Goal: Task Accomplishment & Management: Complete application form

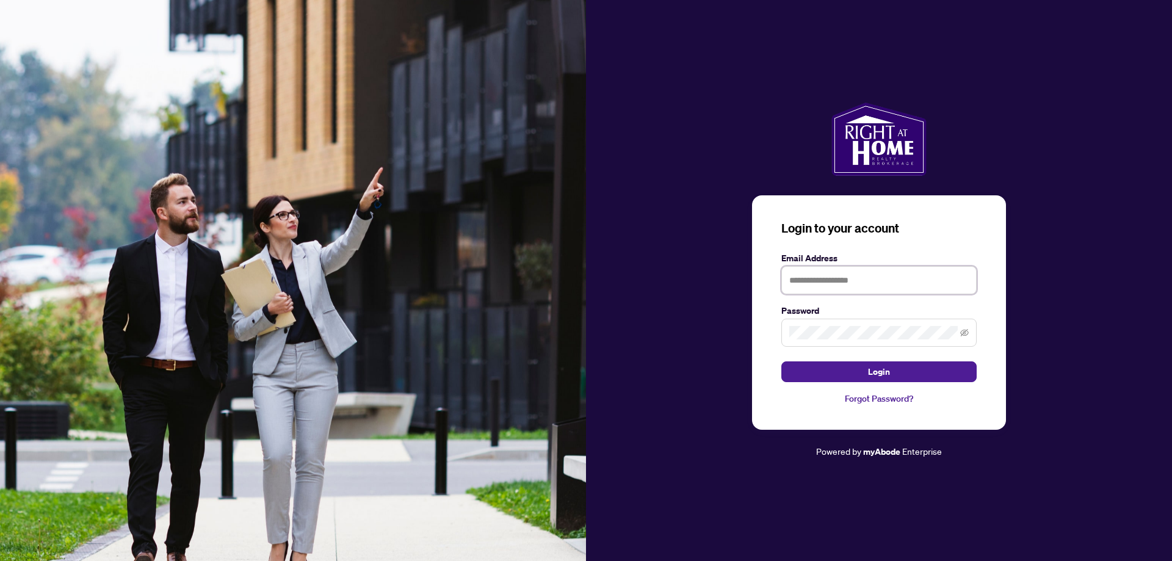
click at [880, 286] on input "text" at bounding box center [878, 280] width 195 height 28
type input "**********"
click at [891, 371] on button "Login" at bounding box center [878, 371] width 195 height 21
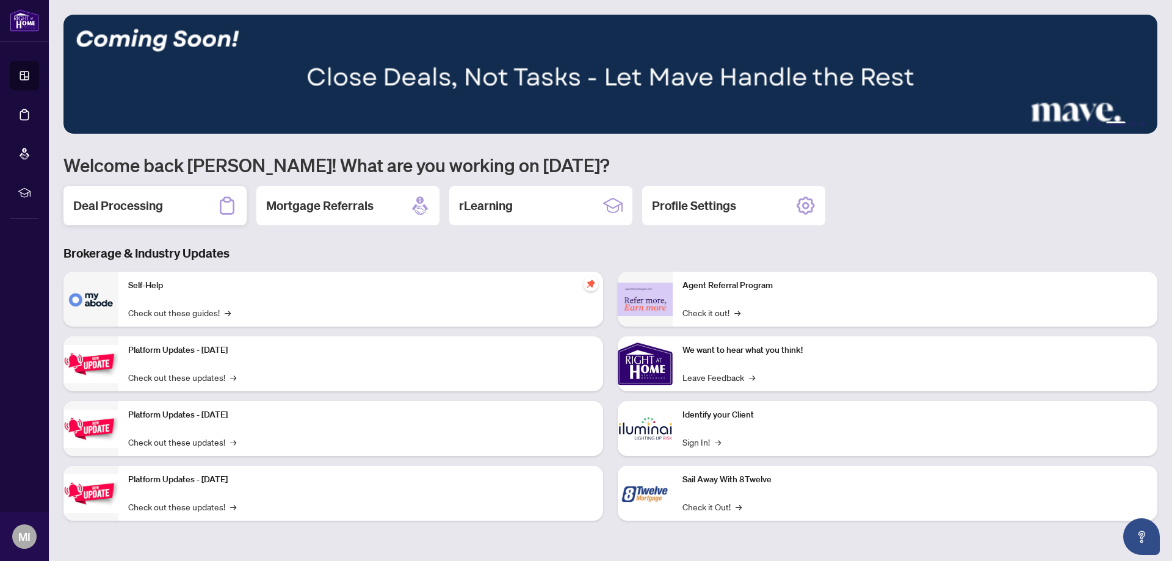
click at [126, 205] on h2 "Deal Processing" at bounding box center [118, 205] width 90 height 17
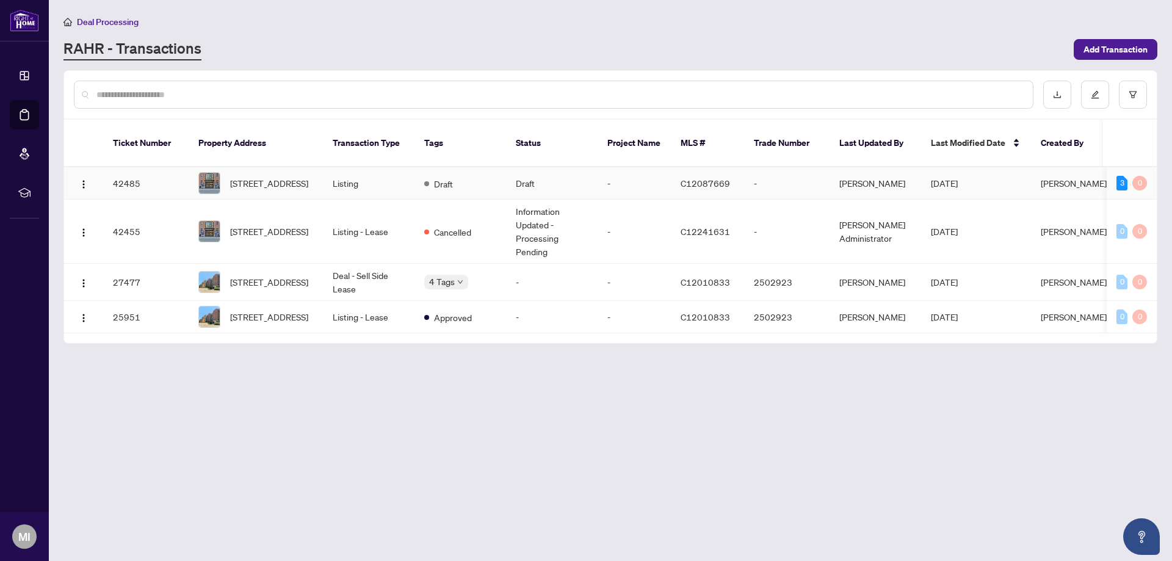
click at [611, 170] on td "-" at bounding box center [634, 183] width 73 height 32
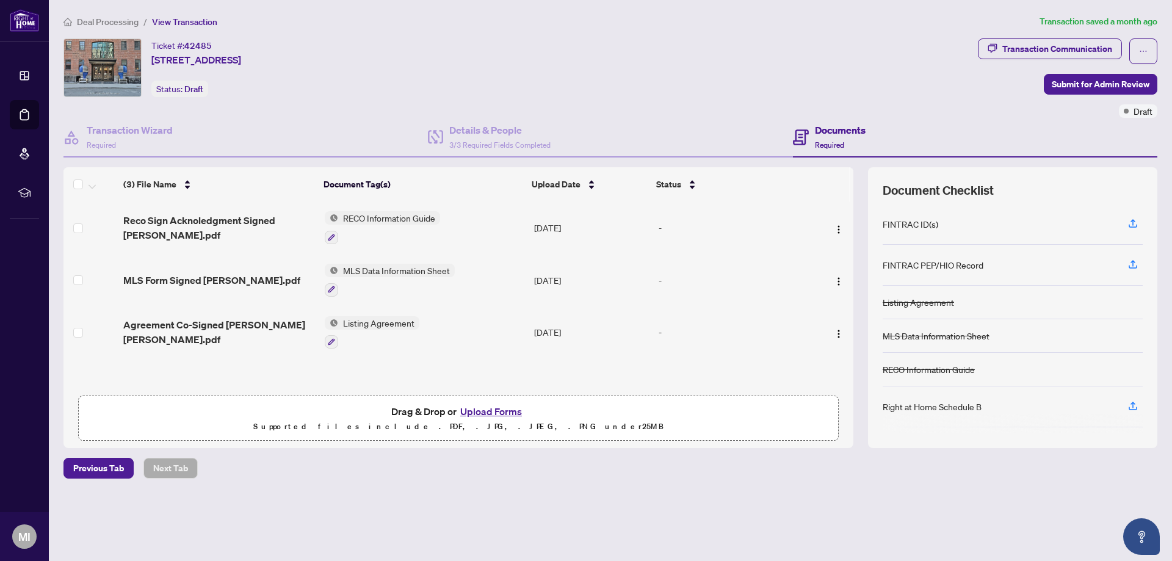
click at [850, 128] on h4 "Documents" at bounding box center [840, 130] width 51 height 15
click at [490, 412] on button "Upload Forms" at bounding box center [491, 412] width 69 height 16
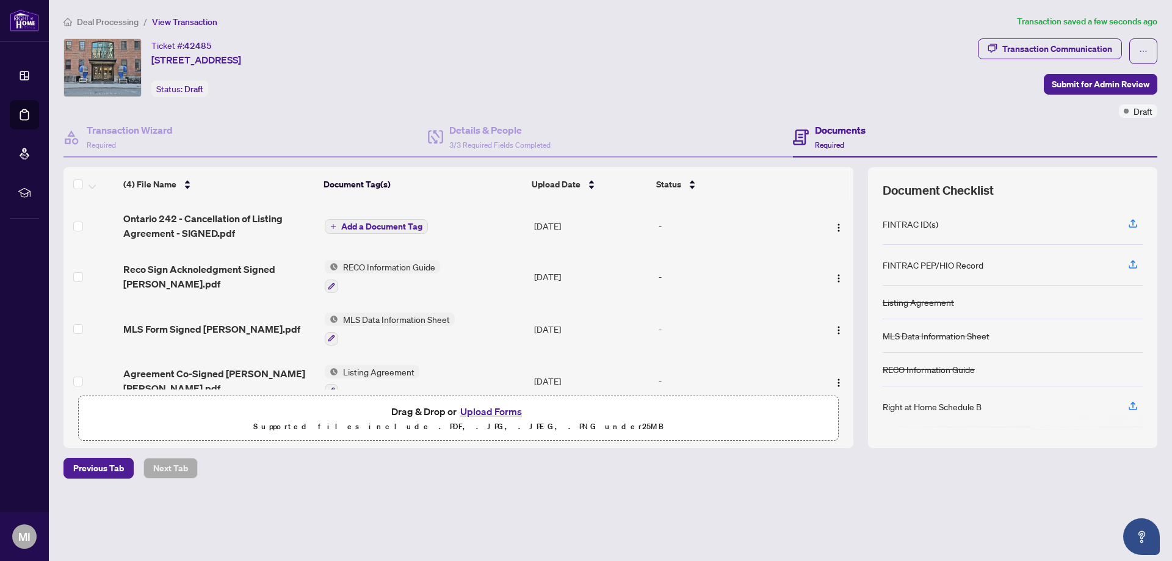
click at [381, 224] on span "Add a Document Tag" at bounding box center [381, 226] width 81 height 9
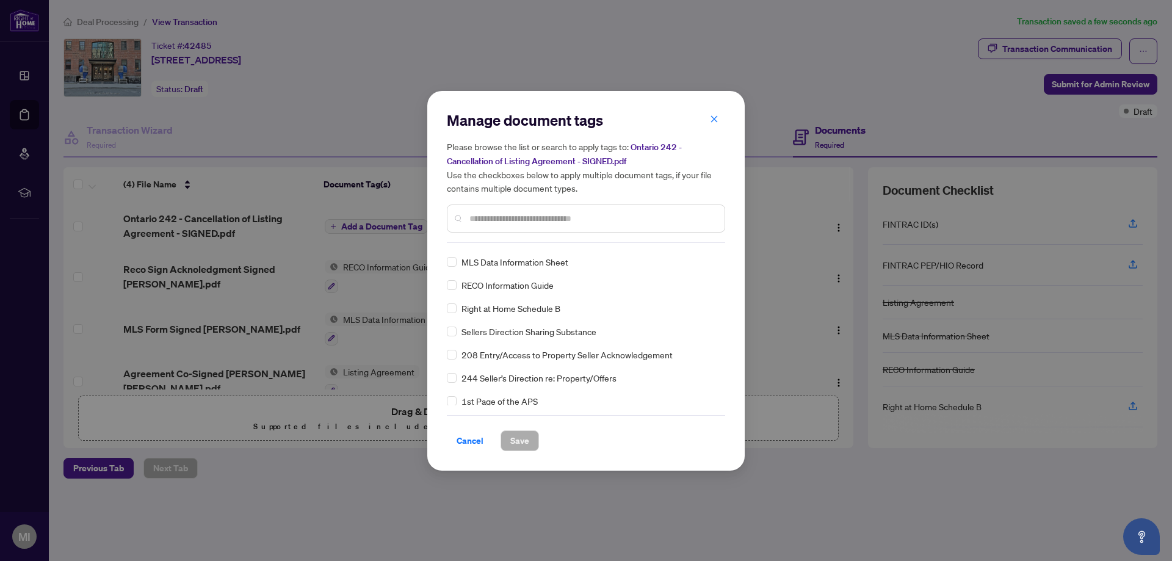
scroll to position [61, 0]
click at [483, 216] on input "text" at bounding box center [591, 218] width 245 height 13
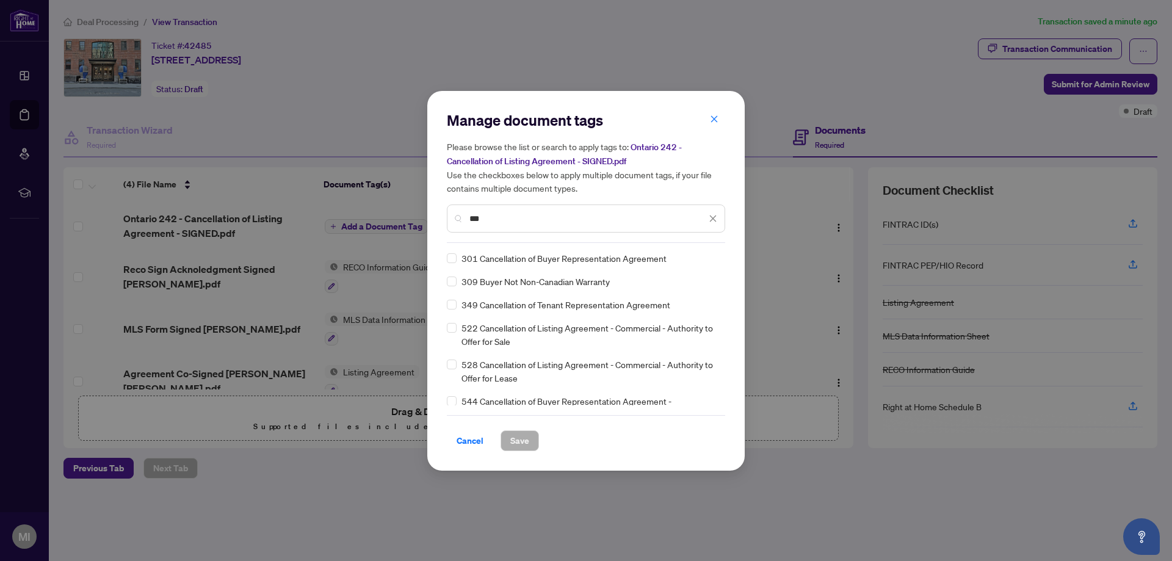
scroll to position [0, 0]
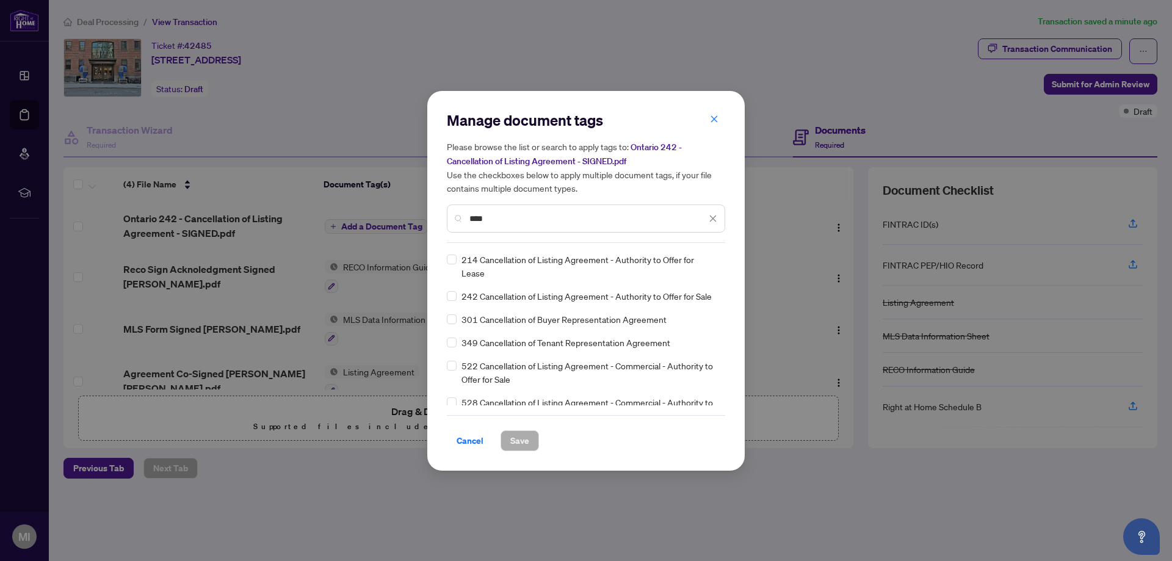
type input "****"
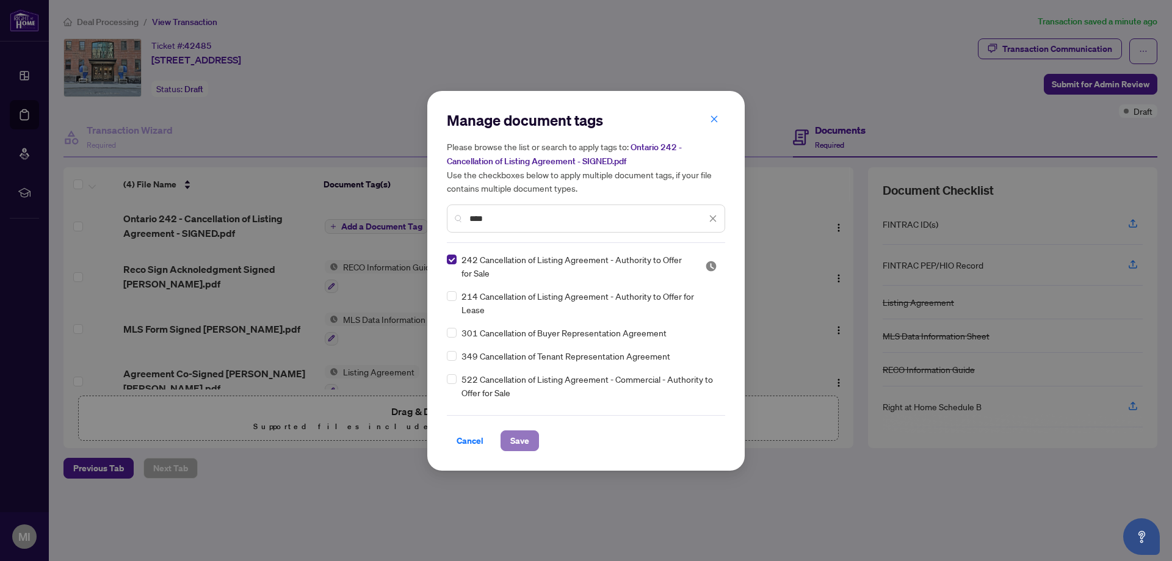
click at [522, 441] on span "Save" at bounding box center [519, 441] width 19 height 20
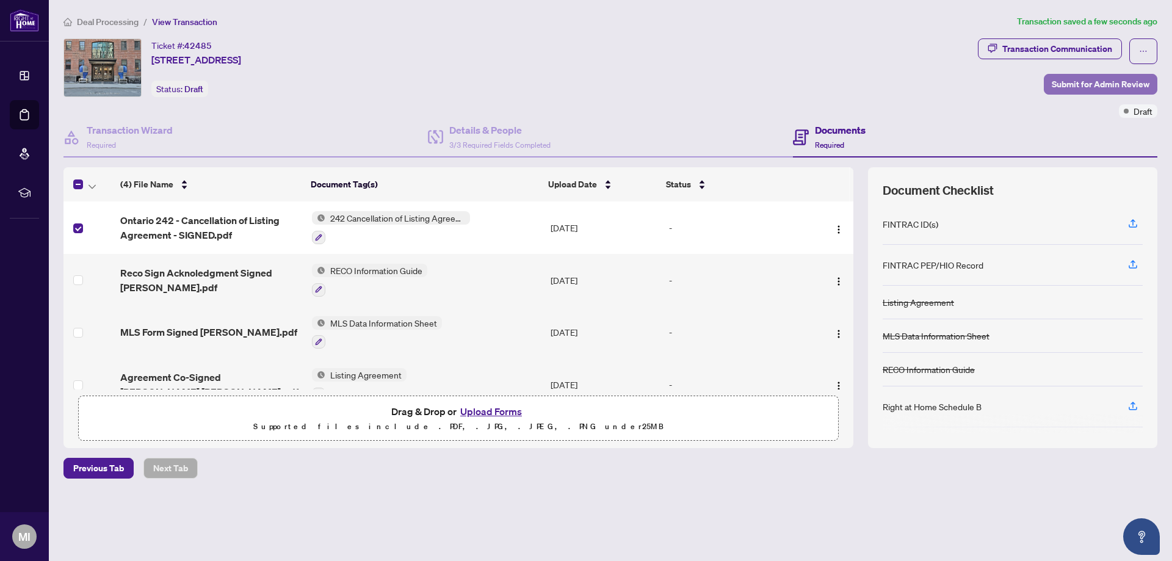
click at [1093, 83] on span "Submit for Admin Review" at bounding box center [1101, 84] width 98 height 20
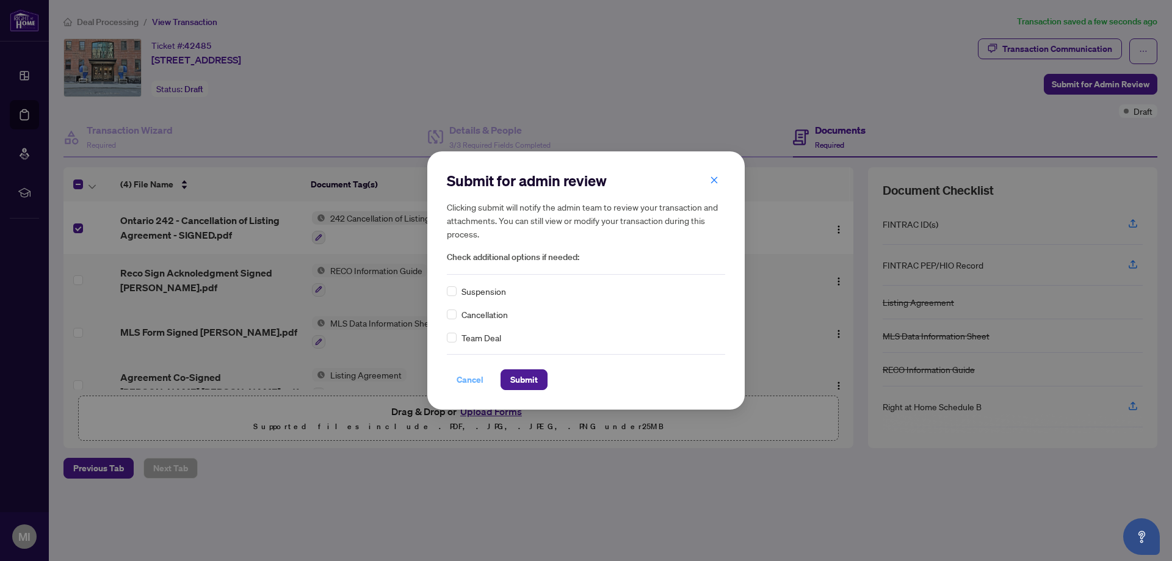
click at [464, 379] on span "Cancel" at bounding box center [470, 380] width 27 height 20
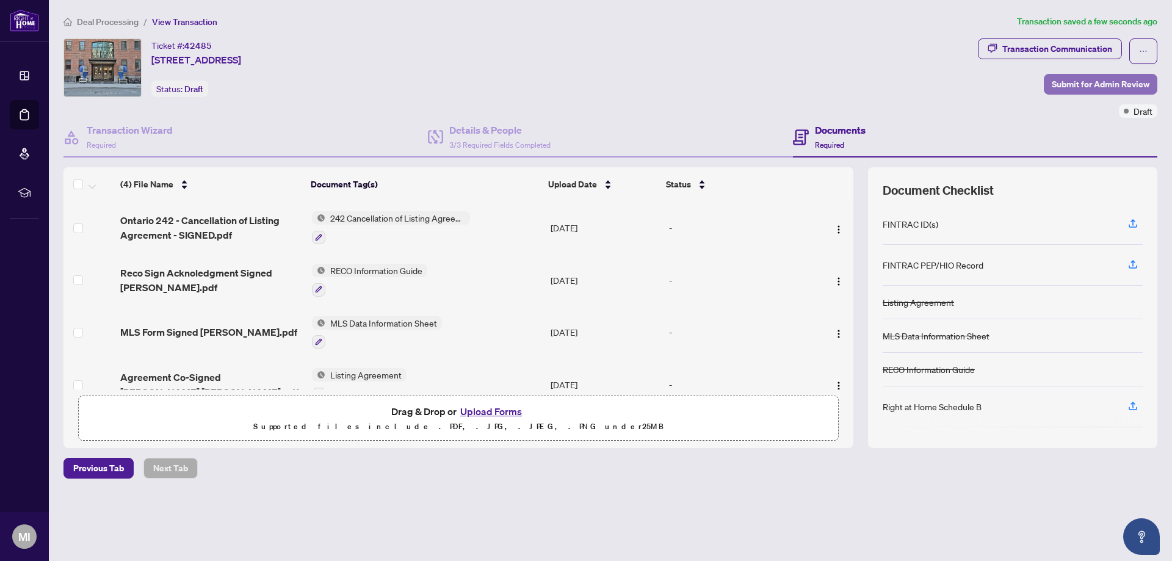
click at [1111, 84] on span "Submit for Admin Review" at bounding box center [1101, 84] width 98 height 20
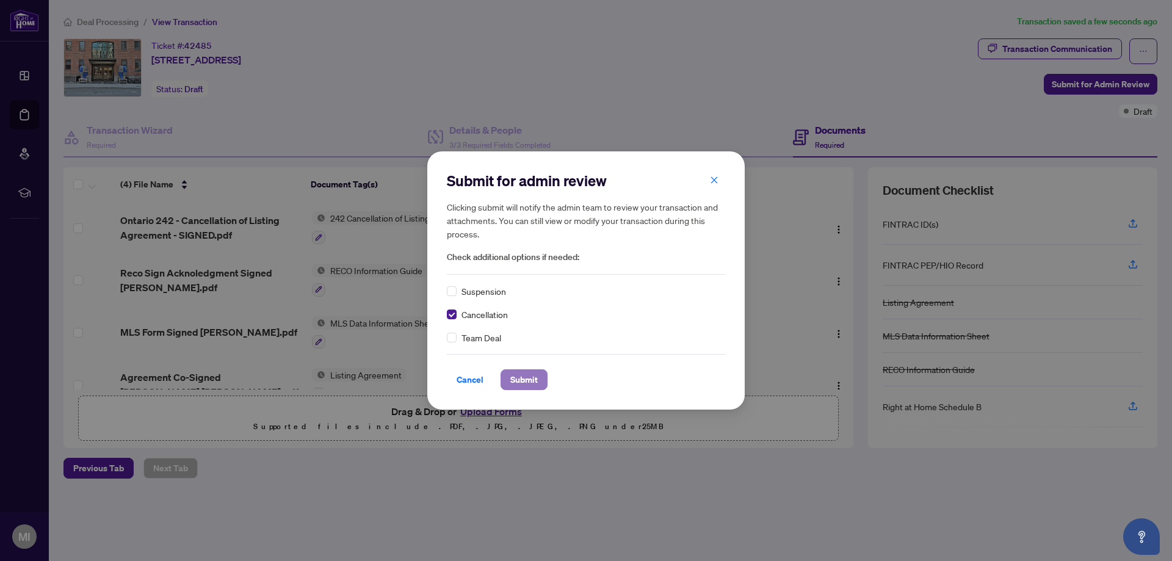
click at [528, 379] on span "Submit" at bounding box center [523, 380] width 27 height 20
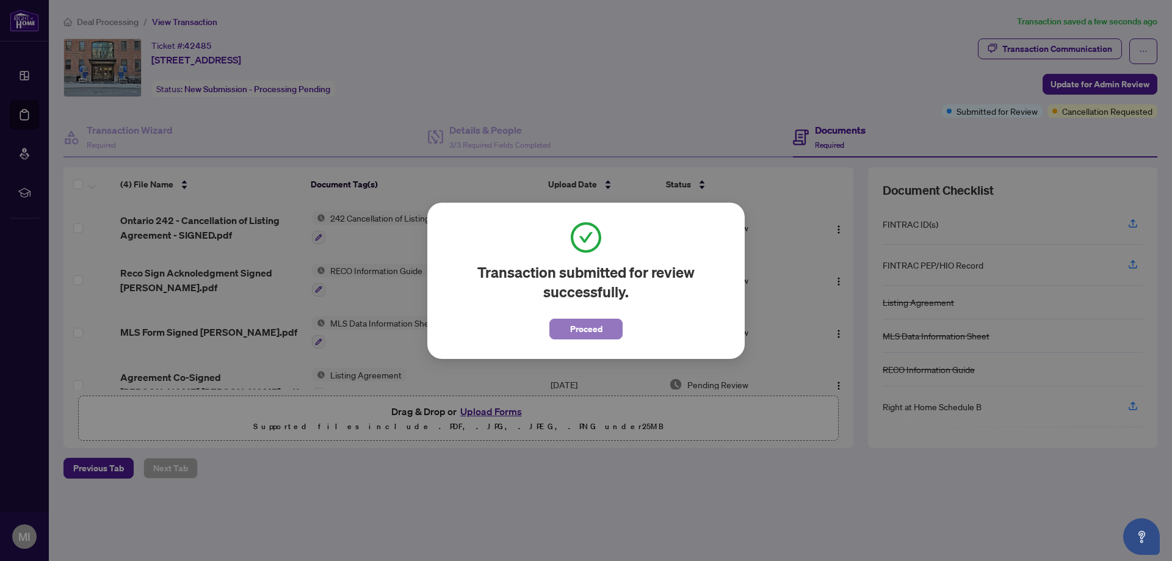
click at [592, 332] on span "Proceed" at bounding box center [586, 329] width 32 height 20
